Goal: Task Accomplishment & Management: Complete application form

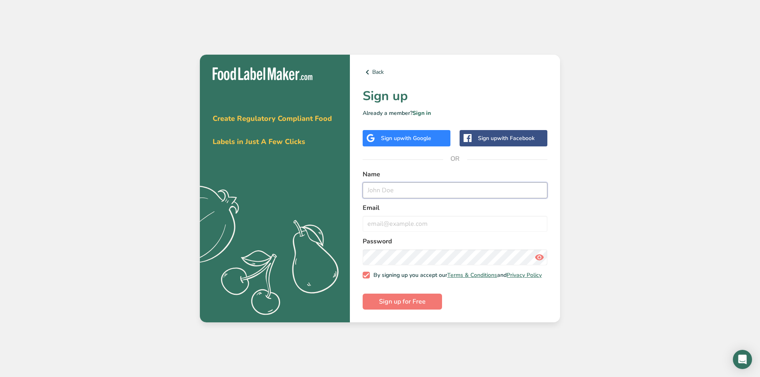
click at [474, 186] on input "text" at bounding box center [455, 190] width 185 height 16
type input "[PERSON_NAME]"
type input "[EMAIL_ADDRESS][DOMAIN_NAME]"
click at [403, 307] on span "Sign up for Free" at bounding box center [402, 302] width 47 height 10
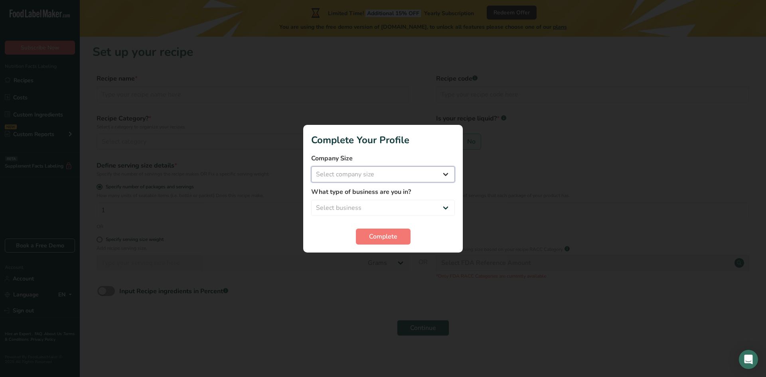
click at [399, 174] on select "Select company size Fewer than 10 Employees 10 to 50 Employees 51 to 500 Employ…" at bounding box center [383, 174] width 144 height 16
select select "1"
click at [311, 166] on select "Select company size Fewer than 10 Employees 10 to 50 Employees 51 to 500 Employ…" at bounding box center [383, 174] width 144 height 16
click at [383, 209] on select "Select business Packaged Food Manufacturer Restaurant & Cafe Bakery Meal Plans …" at bounding box center [383, 208] width 144 height 16
select select "6"
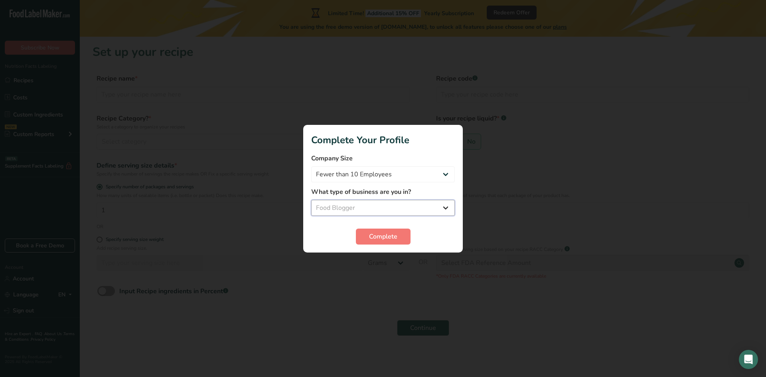
click at [311, 200] on select "Select business Packaged Food Manufacturer Restaurant & Cafe Bakery Meal Plans …" at bounding box center [383, 208] width 144 height 16
click at [380, 242] on button "Complete" at bounding box center [383, 237] width 55 height 16
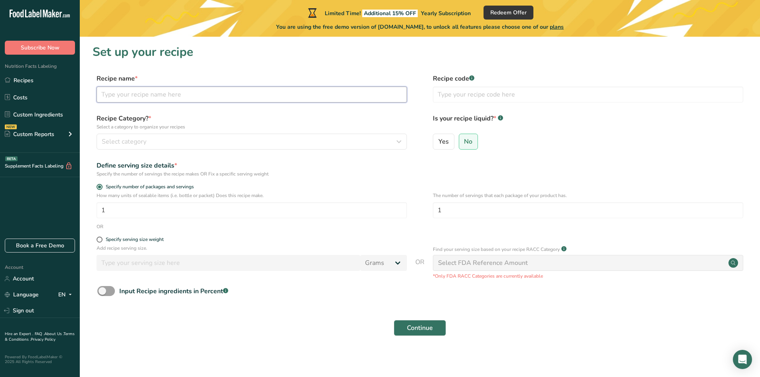
click at [235, 93] on input "text" at bounding box center [252, 95] width 311 height 16
type input "Bacon Carbonara Ravioli"
click at [215, 139] on div "Select category" at bounding box center [249, 142] width 295 height 10
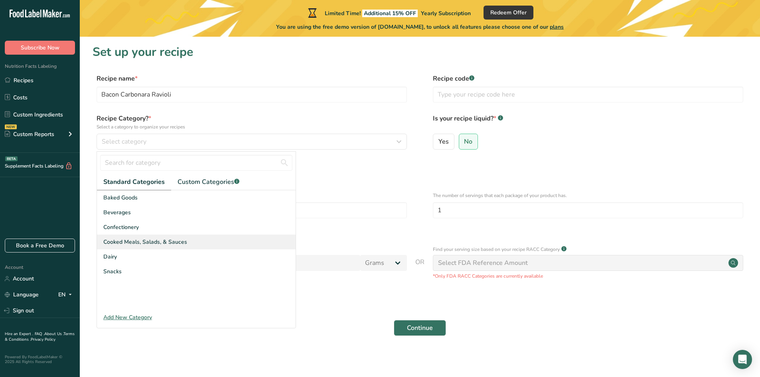
click at [145, 241] on span "Cooked Meals, Salads, & Sauces" at bounding box center [145, 242] width 84 height 8
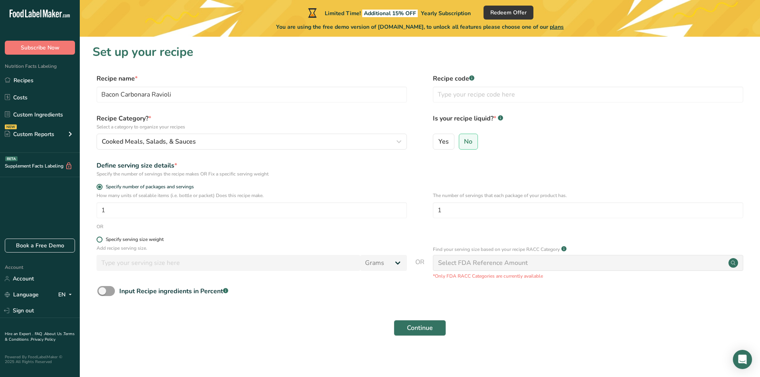
click at [99, 240] on span at bounding box center [100, 240] width 6 height 6
click at [99, 240] on input "Specify serving size weight" at bounding box center [99, 239] width 5 height 5
radio input "true"
radio input "false"
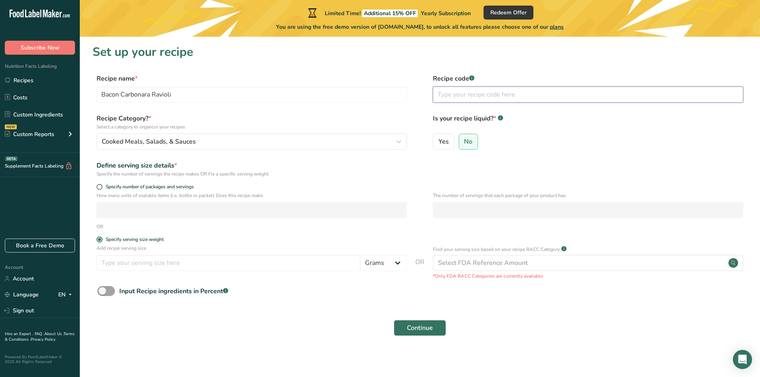
click at [559, 93] on input "text" at bounding box center [588, 95] width 311 height 16
click at [475, 77] on rect at bounding box center [471, 77] width 5 height 5
click at [475, 97] on input "text" at bounding box center [588, 95] width 311 height 16
type input "Dinner"
click at [383, 262] on select "Grams kg mg mcg lb oz l mL fl oz tbsp tsp cup qt gallon" at bounding box center [383, 263] width 47 height 16
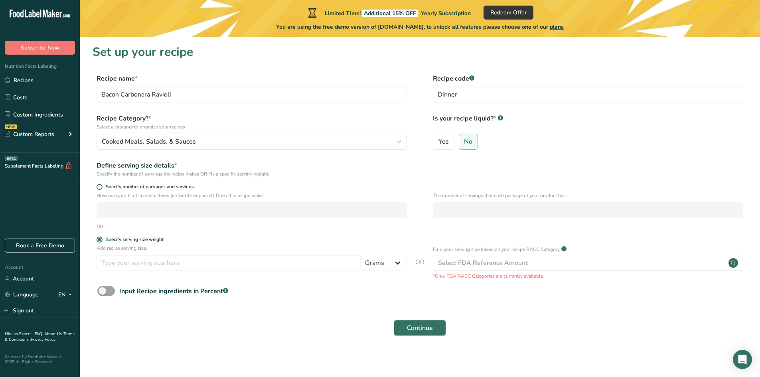
click at [97, 186] on span at bounding box center [100, 187] width 6 height 6
click at [97, 186] on input "Specify number of packages and servings" at bounding box center [99, 186] width 5 height 5
radio input "true"
radio input "false"
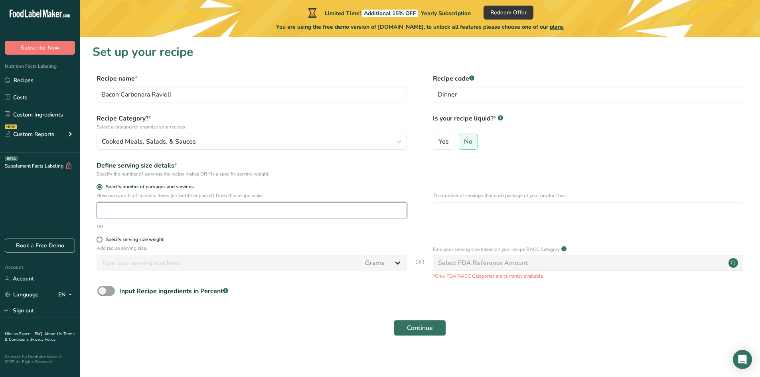
click at [361, 206] on input "number" at bounding box center [252, 210] width 311 height 16
type input "1"
click at [487, 211] on input "number" at bounding box center [588, 210] width 311 height 16
type input "6"
click at [530, 159] on form "Recipe name * Bacon Carbonara Ravioli Recipe code .a-a{fill:#347362;}.b-a{fill:…" at bounding box center [420, 207] width 655 height 267
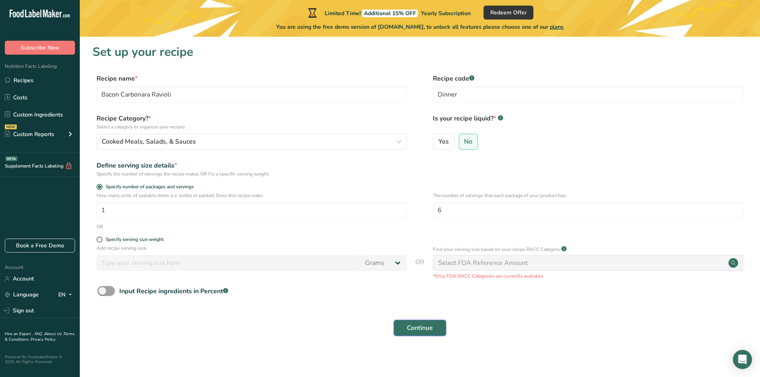
click at [418, 328] on span "Continue" at bounding box center [420, 328] width 26 height 10
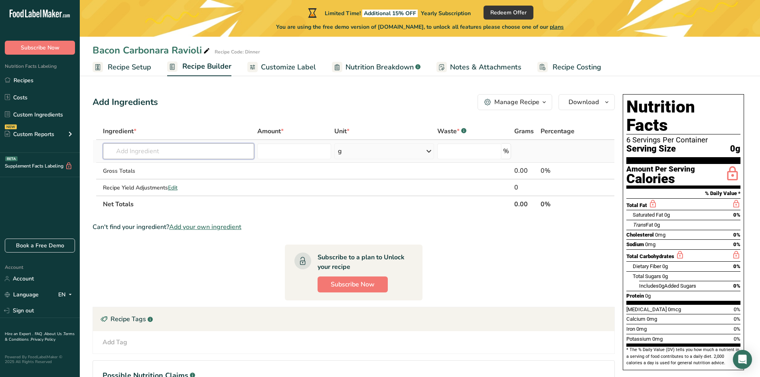
click at [197, 150] on input "text" at bounding box center [178, 151] width 151 height 16
type input "B"
type input "s"
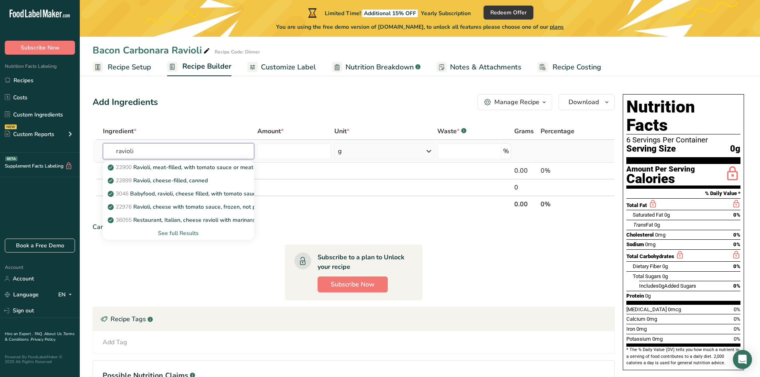
type input "ravioli"
click at [172, 234] on div "See full Results" at bounding box center [178, 233] width 139 height 8
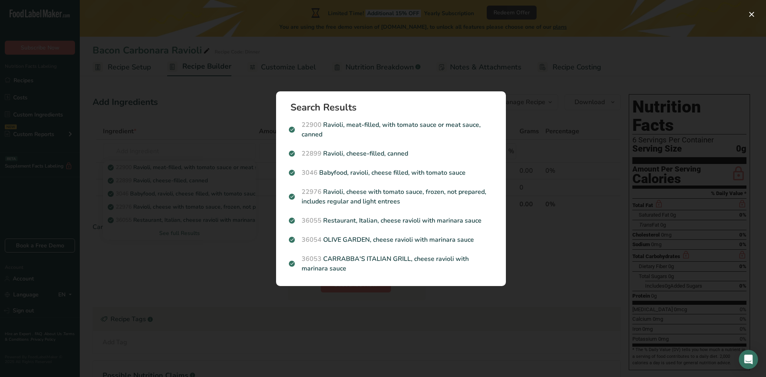
click at [218, 113] on div "Search results modal" at bounding box center [383, 188] width 766 height 377
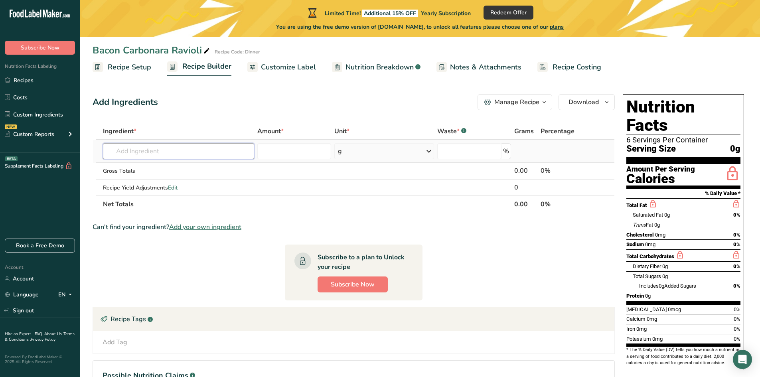
click at [156, 154] on input "text" at bounding box center [178, 151] width 151 height 16
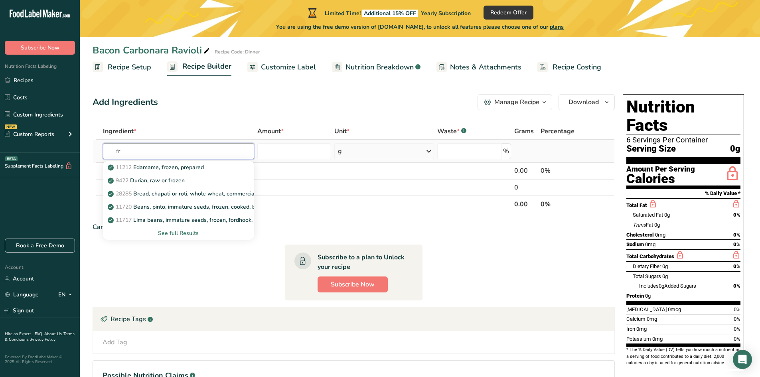
type input "f"
type input "ravioli"
click at [164, 232] on div "See full Results" at bounding box center [178, 233] width 139 height 8
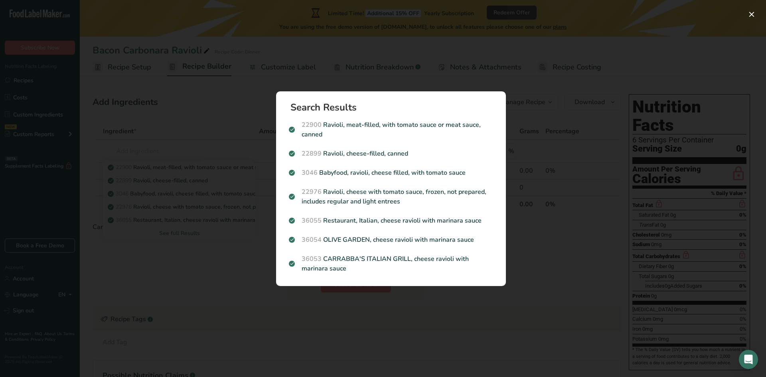
click at [191, 127] on div "Search results modal" at bounding box center [383, 188] width 766 height 377
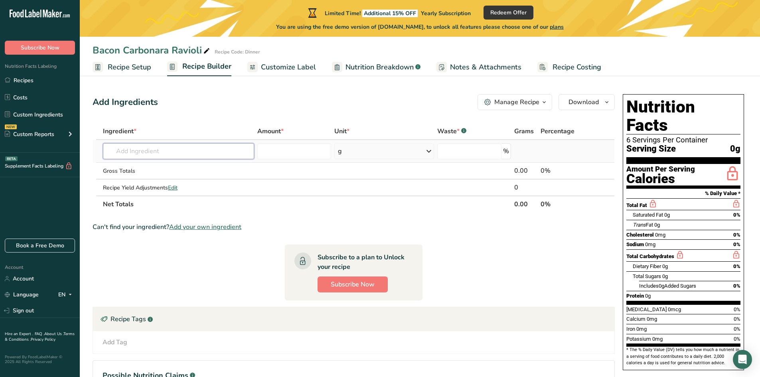
click at [139, 150] on input "text" at bounding box center [178, 151] width 151 height 16
type input "fresh ravioli"
click at [121, 182] on div "Add your own ingredient" at bounding box center [178, 180] width 139 height 8
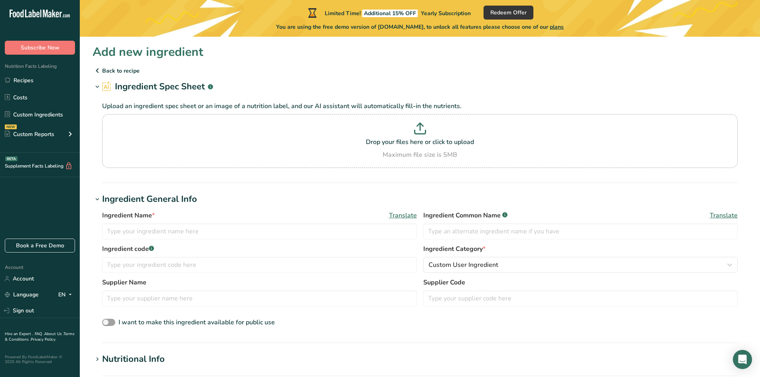
drag, startPoint x: 282, startPoint y: 148, endPoint x: 273, endPoint y: 61, distance: 87.5
click at [273, 61] on div "Add new ingredient" at bounding box center [420, 52] width 655 height 18
click at [389, 133] on p at bounding box center [420, 130] width 632 height 15
click at [389, 133] on input "Drop your files here or click to upload Maximum file size is 5MB" at bounding box center [420, 141] width 636 height 54
click at [295, 147] on div "Drop your files here or click to upload Maximum file size is 5MB" at bounding box center [420, 141] width 632 height 37
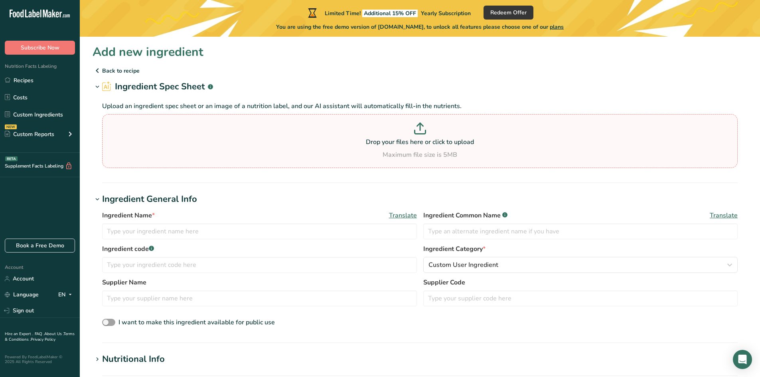
click at [295, 147] on input "Drop your files here or click to upload Maximum file size is 5MB" at bounding box center [420, 141] width 636 height 54
click at [410, 133] on p at bounding box center [420, 130] width 632 height 15
click at [410, 133] on input "Drop your files here or click to upload Maximum file size is 5MB" at bounding box center [420, 141] width 636 height 54
